Goal: Transaction & Acquisition: Purchase product/service

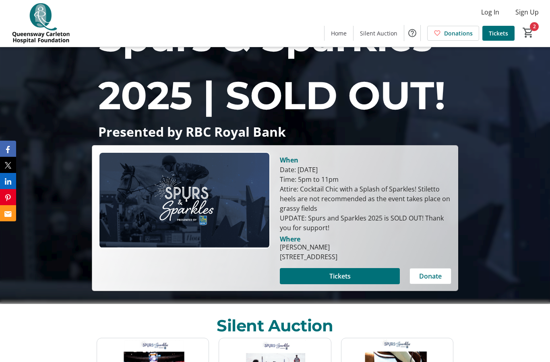
scroll to position [69, 0]
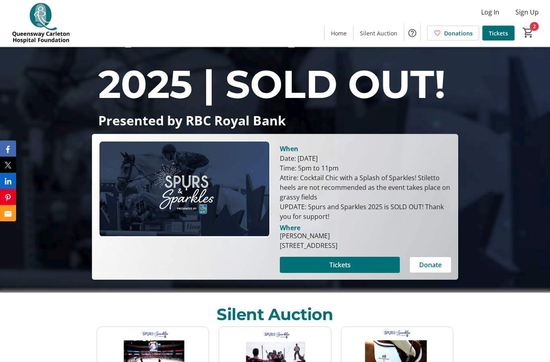
click at [347, 270] on span "Tickets" at bounding box center [340, 265] width 21 height 10
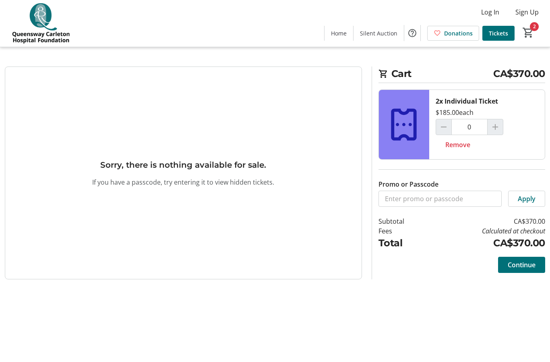
click at [498, 128] on div at bounding box center [496, 127] width 16 height 16
click at [497, 130] on div at bounding box center [496, 127] width 16 height 16
click at [520, 265] on span "Continue" at bounding box center [522, 265] width 28 height 10
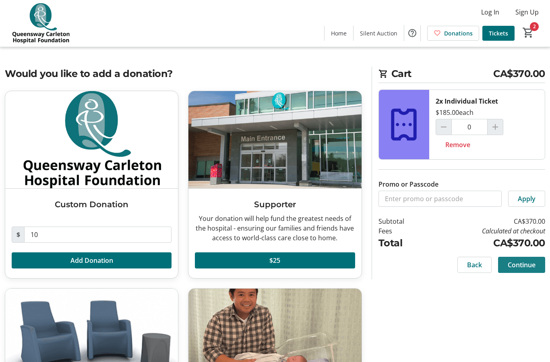
click at [524, 267] on span "Continue" at bounding box center [522, 265] width 28 height 10
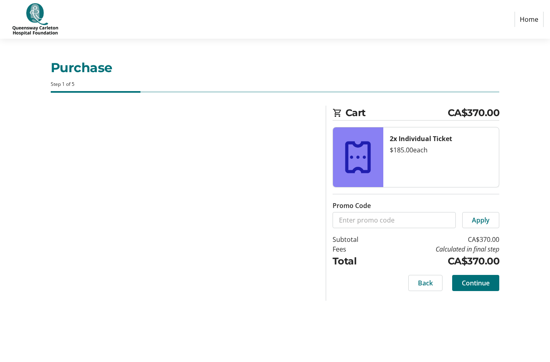
select select "CA"
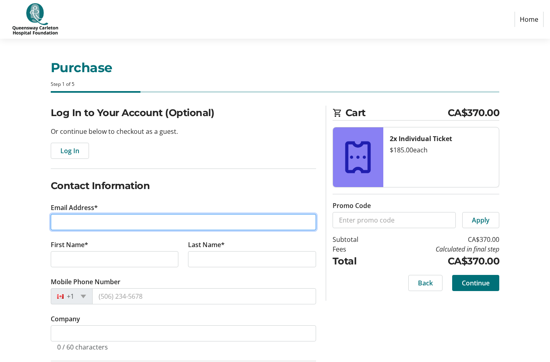
click at [94, 222] on input "Email Address*" at bounding box center [184, 222] width 266 height 16
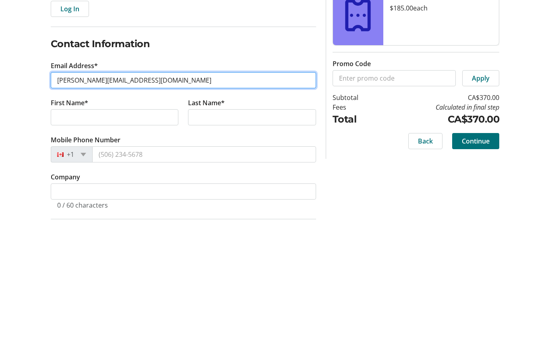
type input "[PERSON_NAME][EMAIL_ADDRESS][DOMAIN_NAME]"
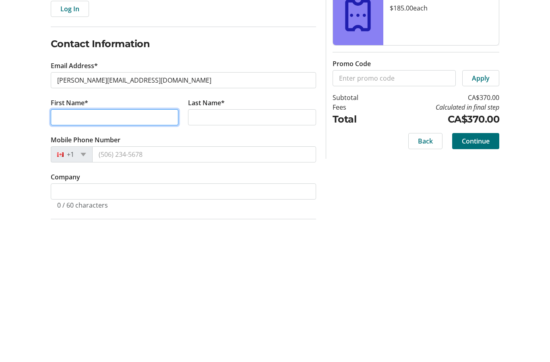
click at [69, 251] on input "First Name*" at bounding box center [115, 259] width 128 height 16
type input "[PERSON_NAME]"
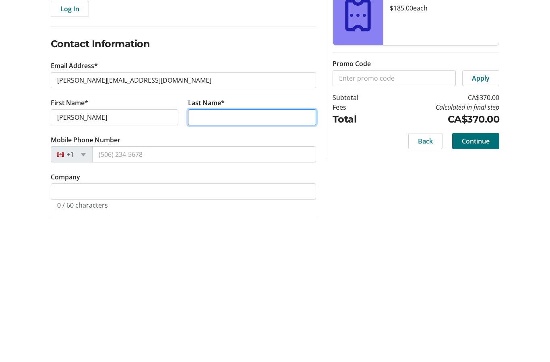
click at [216, 251] on input "Last Name*" at bounding box center [252, 259] width 128 height 16
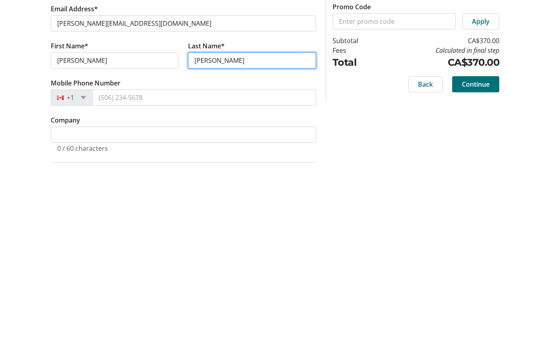
scroll to position [8, 0]
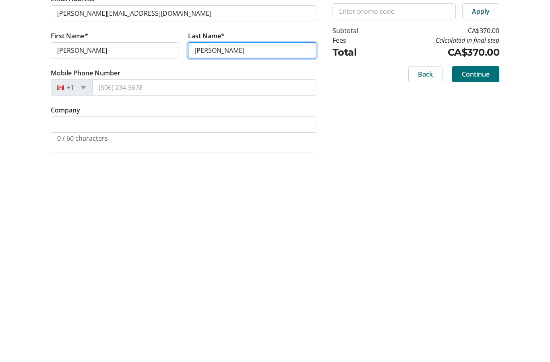
type input "[PERSON_NAME]"
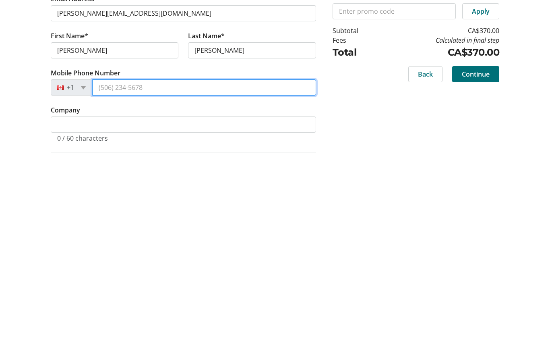
click at [102, 280] on input "Mobile Phone Number" at bounding box center [204, 288] width 224 height 16
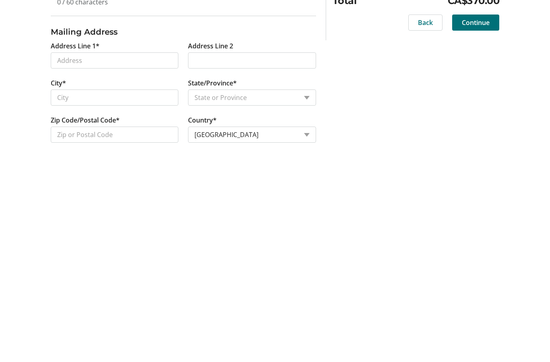
scroll to position [145, 0]
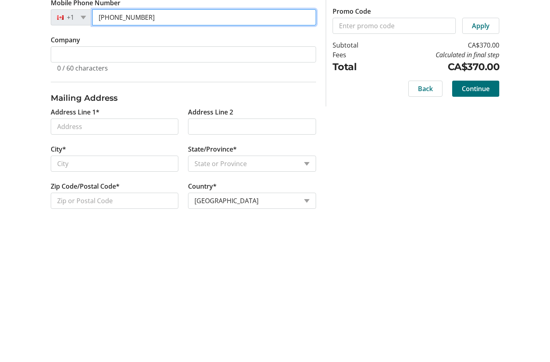
type input "[PHONE_NUMBER]"
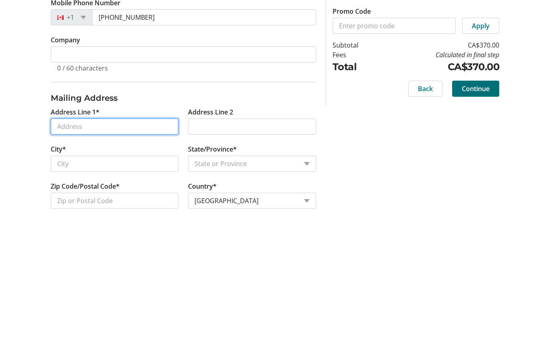
click at [79, 252] on input "Address Line 1*" at bounding box center [115, 260] width 128 height 16
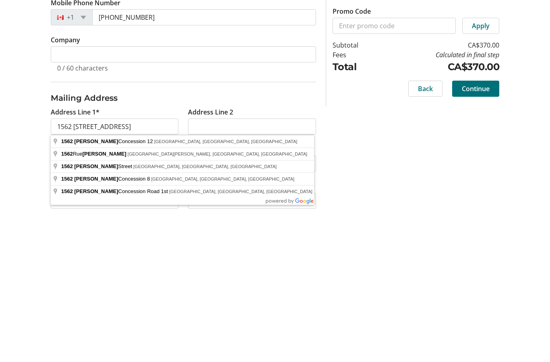
type input "1562 Ramsay Concession 12"
type input "[US_STATE] [PERSON_NAME]"
select select "ON"
type input "K0A 1A0"
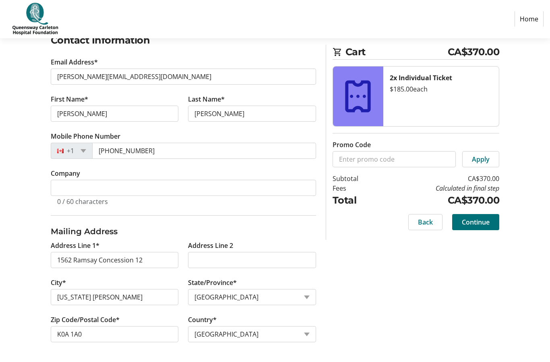
click at [483, 226] on span "Continue" at bounding box center [476, 223] width 28 height 10
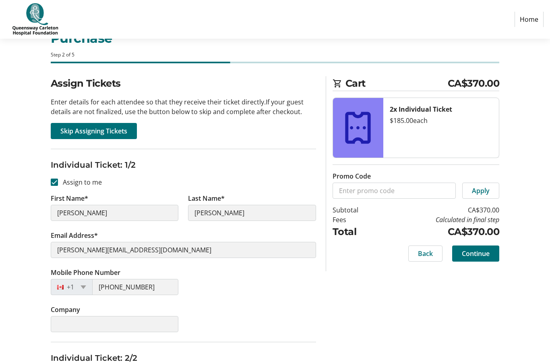
click at [77, 133] on span "Skip Assigning Tickets" at bounding box center [93, 131] width 67 height 10
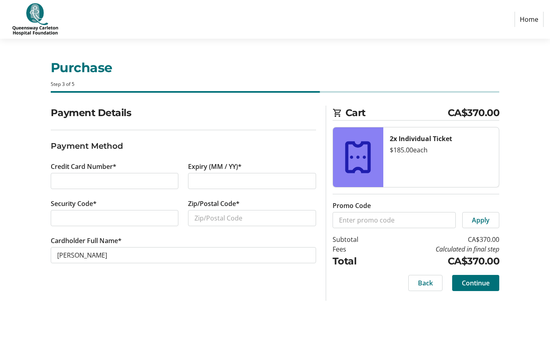
click at [66, 173] on div at bounding box center [115, 181] width 128 height 16
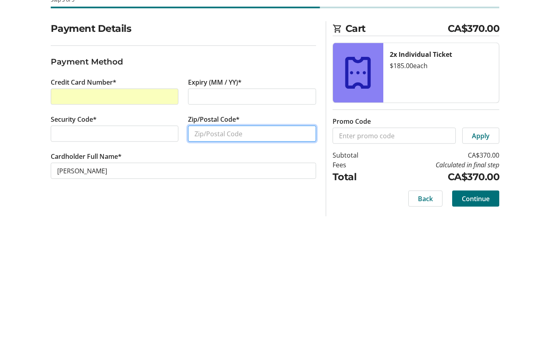
click at [214, 210] on input "Zip/Postal Code*" at bounding box center [252, 218] width 128 height 16
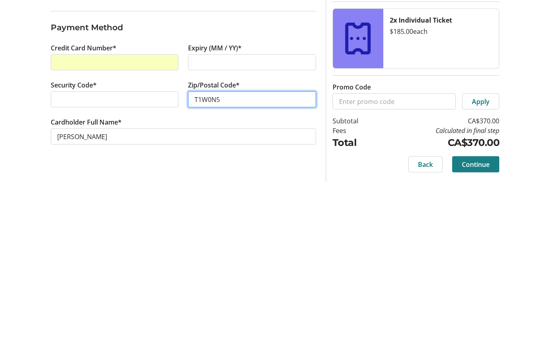
type input "T1W0N5"
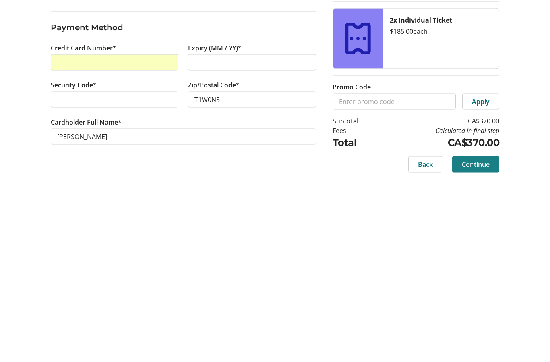
click at [478, 278] on span "Continue" at bounding box center [476, 283] width 28 height 10
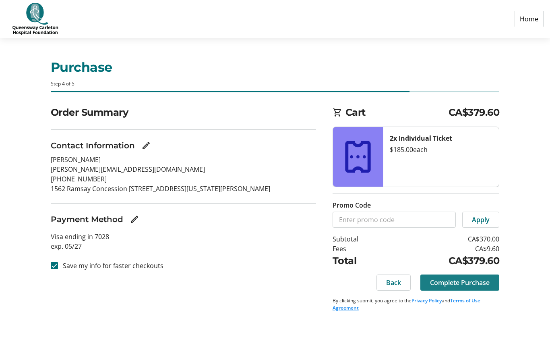
click at [462, 278] on span "Complete Purchase" at bounding box center [460, 283] width 60 height 10
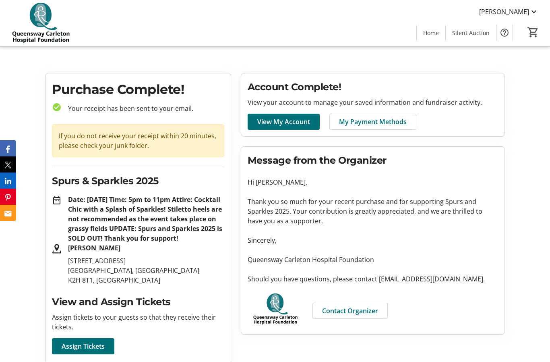
scroll to position [0, 0]
